Goal: Navigation & Orientation: Find specific page/section

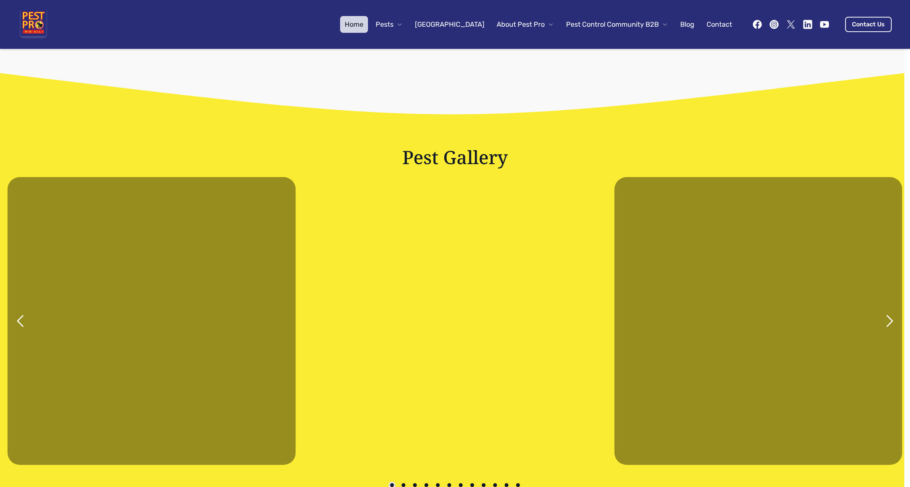
scroll to position [1537, 0]
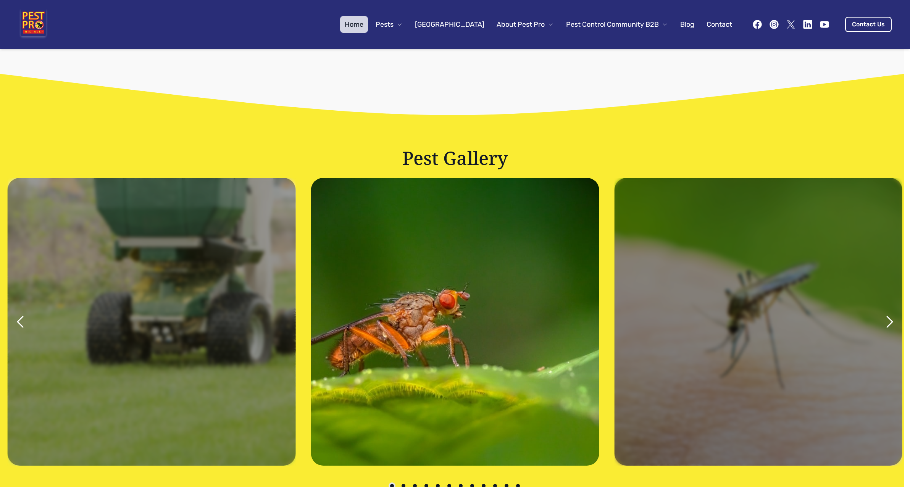
click at [884, 317] on icon "next" at bounding box center [889, 321] width 18 height 18
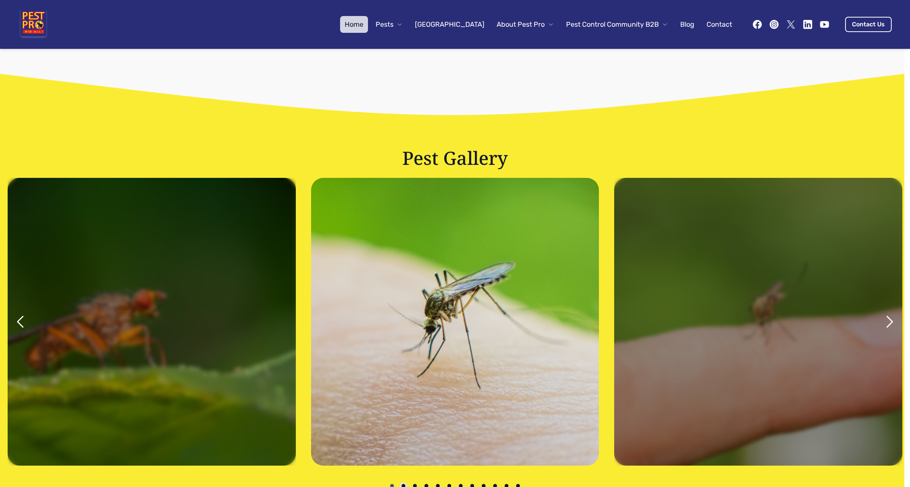
click at [884, 317] on icon "next" at bounding box center [889, 321] width 18 height 18
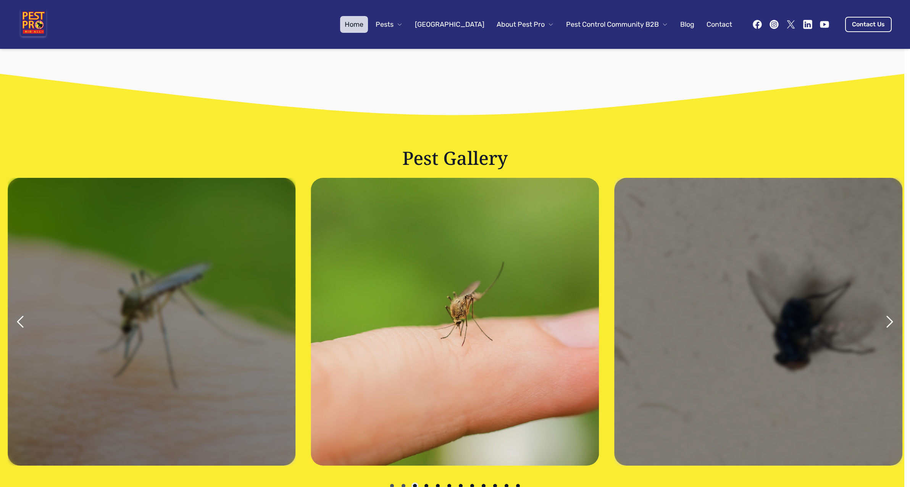
click at [884, 317] on icon "next" at bounding box center [889, 321] width 18 height 18
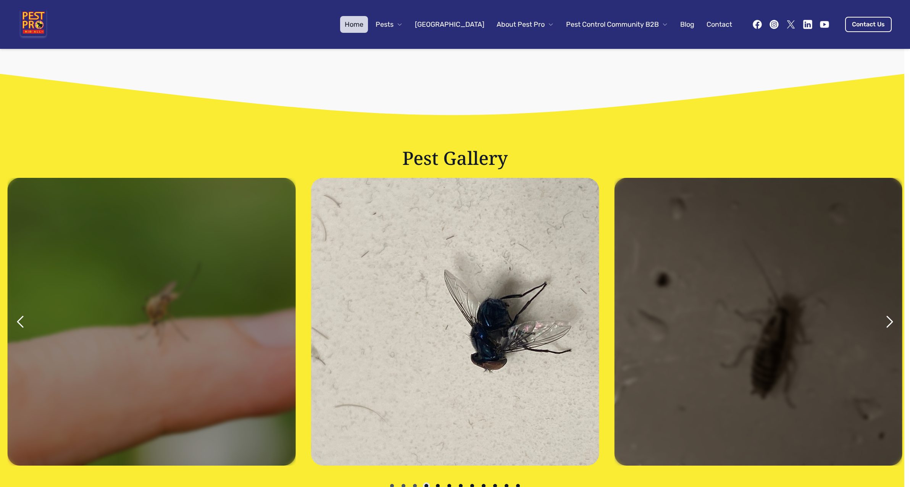
click at [884, 317] on icon "next" at bounding box center [889, 321] width 18 height 18
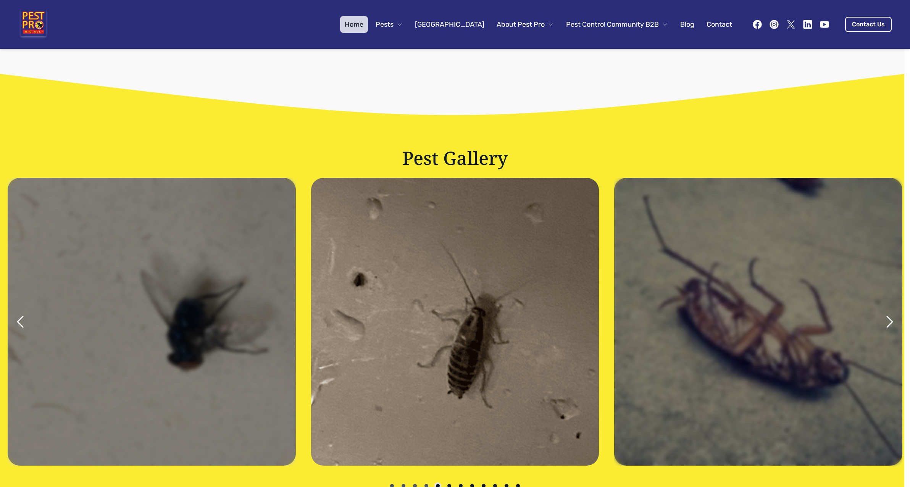
click at [884, 317] on icon "next" at bounding box center [889, 321] width 18 height 18
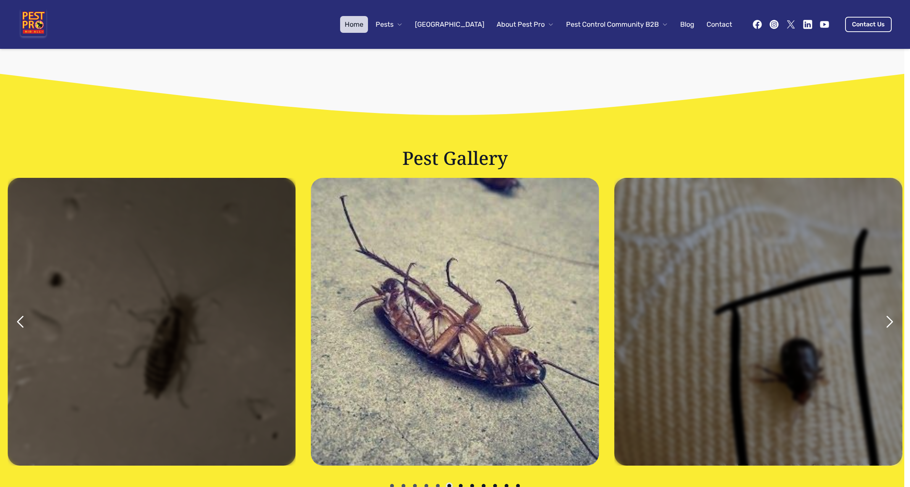
click at [884, 317] on icon "next" at bounding box center [889, 321] width 18 height 18
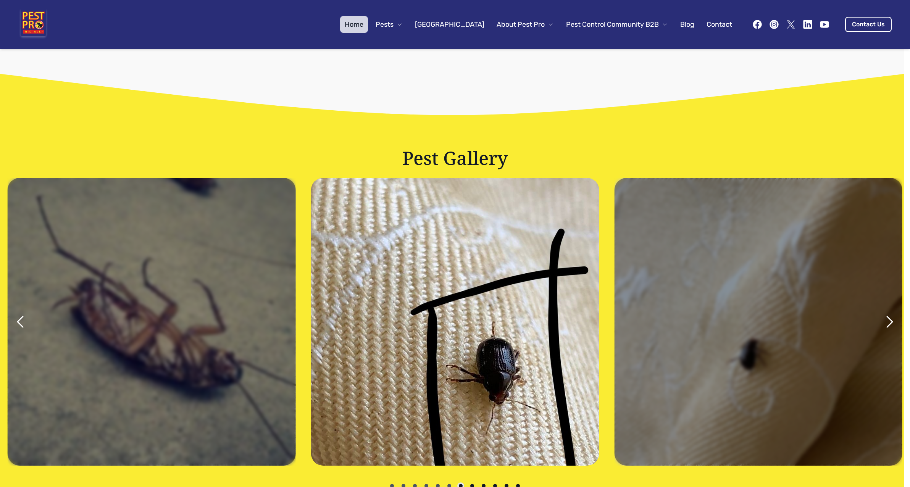
click at [884, 317] on icon "next" at bounding box center [889, 321] width 18 height 18
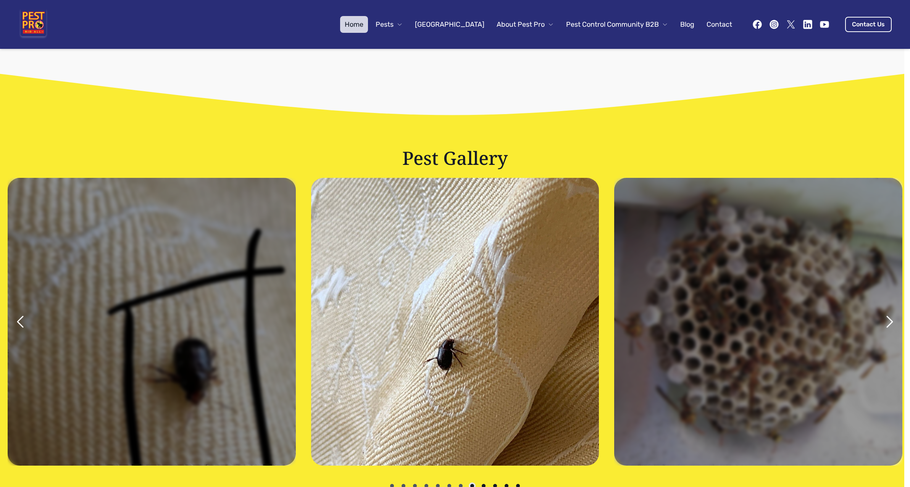
click at [884, 317] on icon "next" at bounding box center [889, 321] width 18 height 18
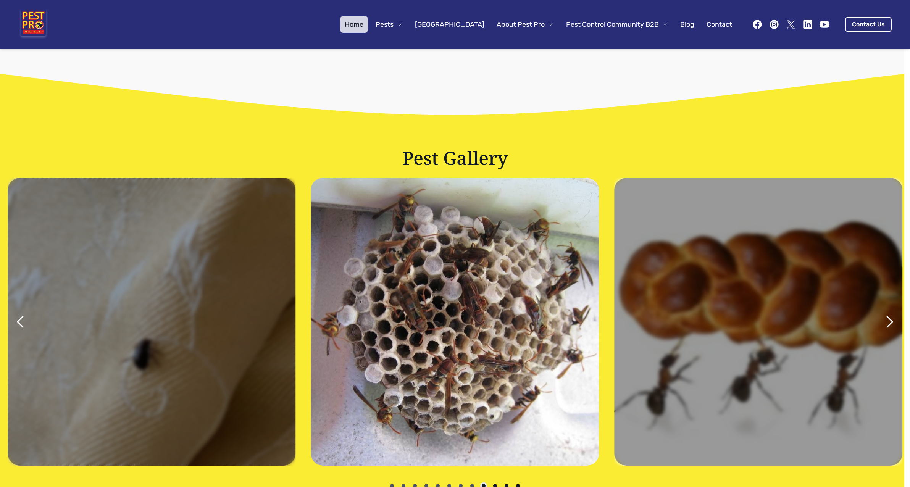
click at [886, 322] on icon "next" at bounding box center [889, 321] width 18 height 18
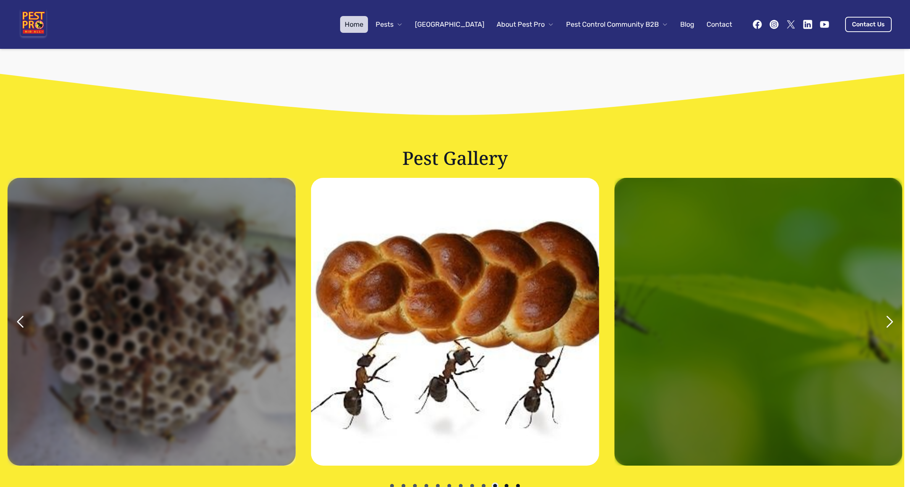
click at [888, 322] on icon "next" at bounding box center [889, 321] width 18 height 18
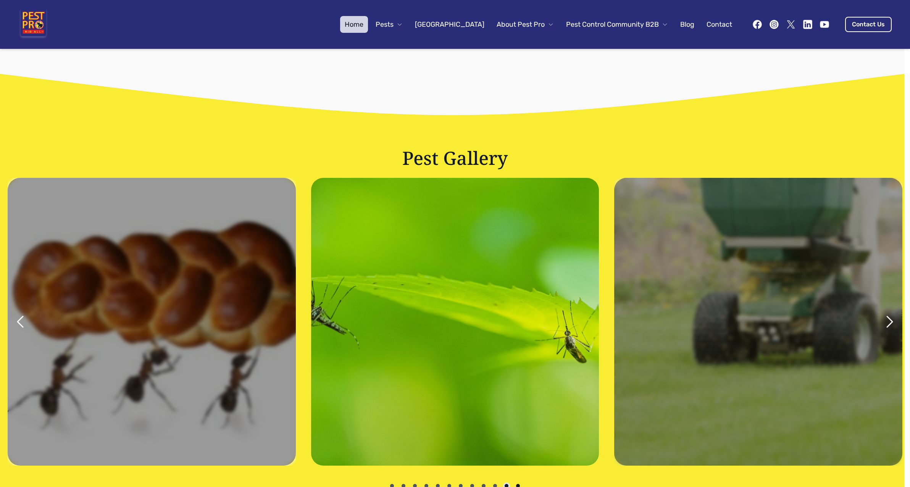
click at [886, 323] on icon "next" at bounding box center [889, 321] width 18 height 18
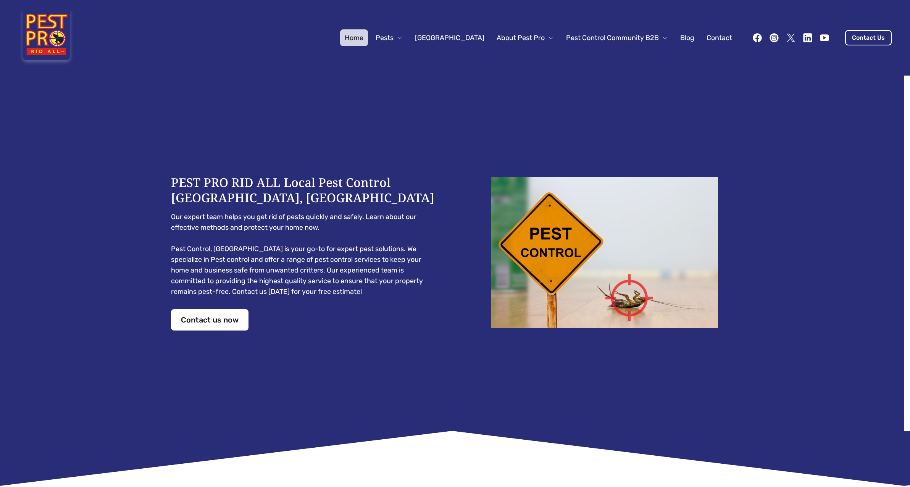
scroll to position [0, 0]
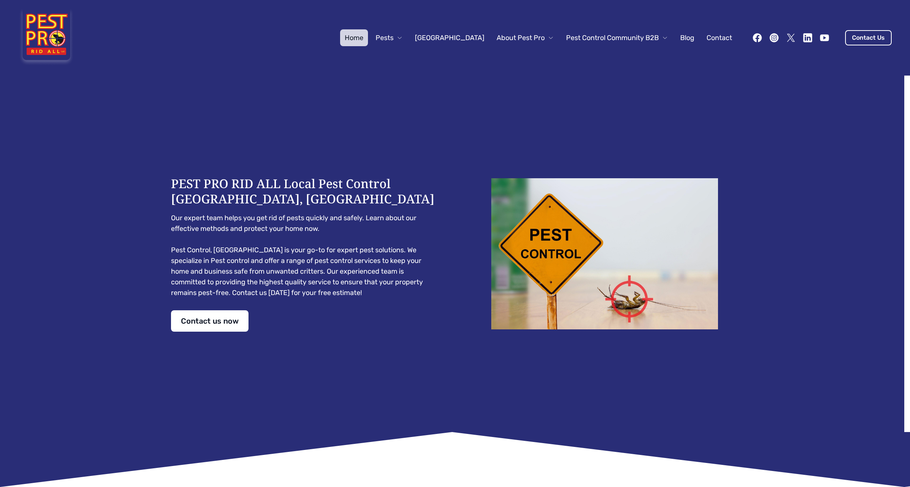
click at [547, 38] on icon "button" at bounding box center [550, 38] width 6 height 6
click at [530, 63] on link "About Pest Pro Rid All" at bounding box center [531, 63] width 78 height 17
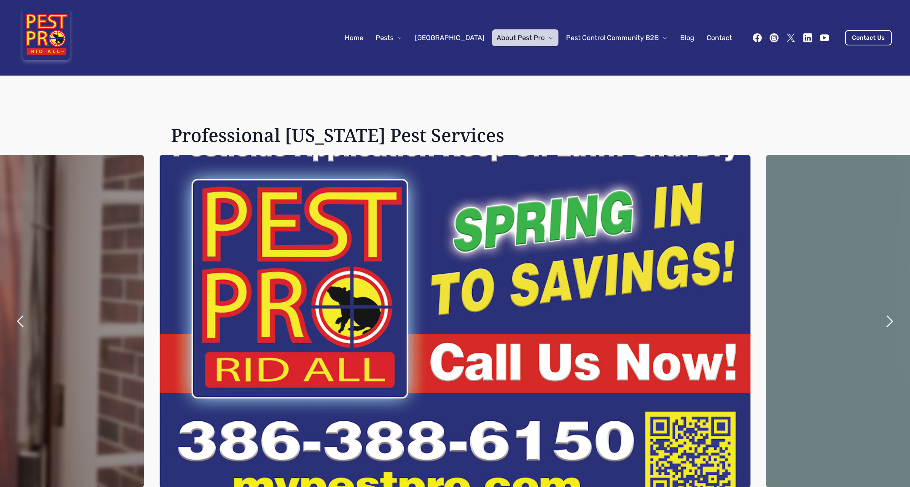
click at [663, 39] on icon "button" at bounding box center [664, 38] width 3 height 2
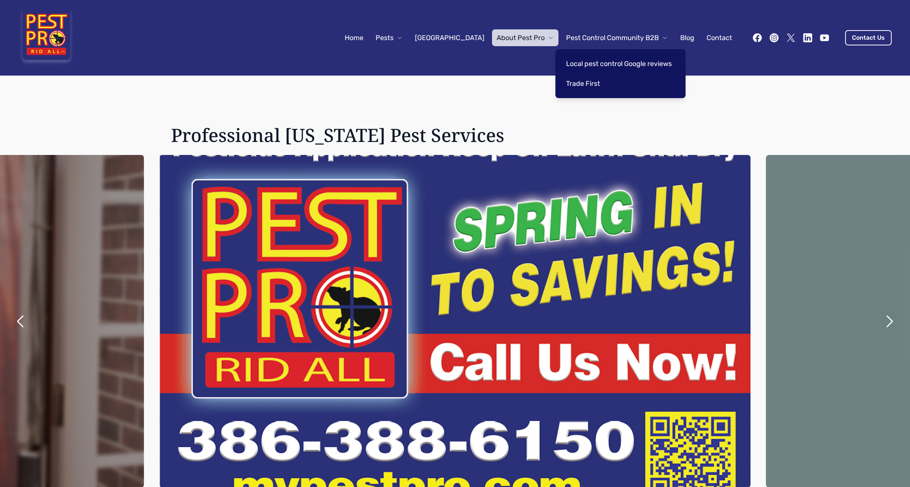
click at [383, 80] on div "Professional [US_STATE] Pest Services Slide 1 of 3" at bounding box center [455, 318] width 910 height 485
